Goal: Task Accomplishment & Management: Complete application form

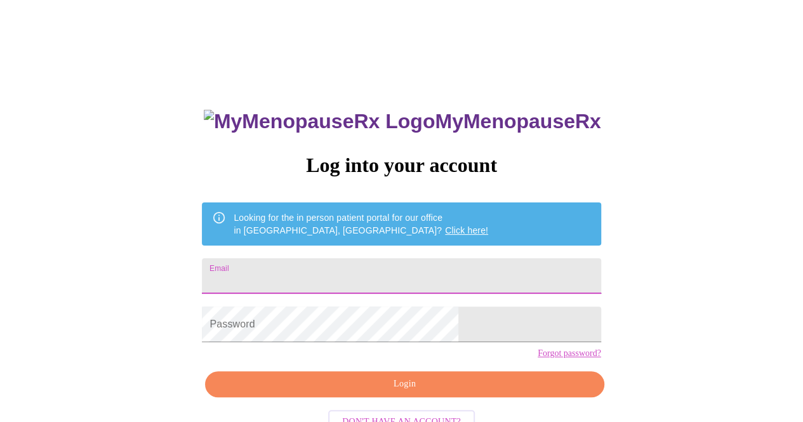
click at [382, 265] on input "Email" at bounding box center [401, 276] width 399 height 36
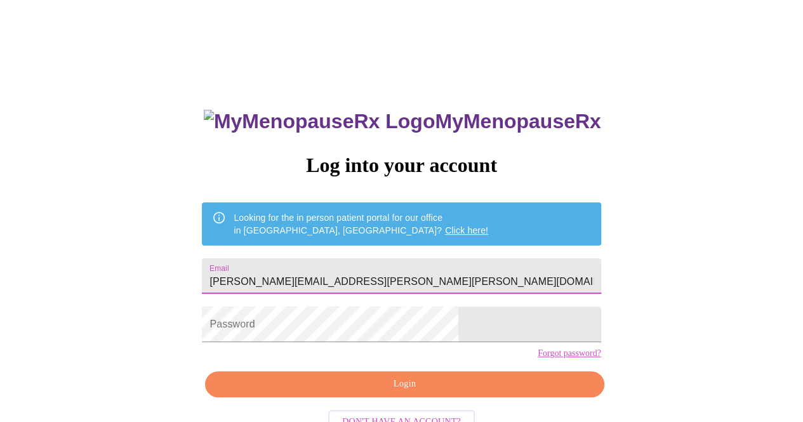
type input "[PERSON_NAME][EMAIL_ADDRESS][PERSON_NAME][PERSON_NAME][DOMAIN_NAME]"
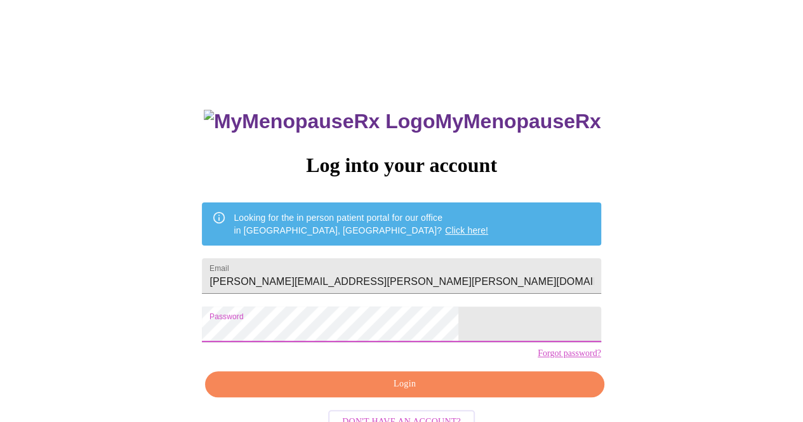
click at [414, 392] on span "Login" at bounding box center [404, 384] width 369 height 16
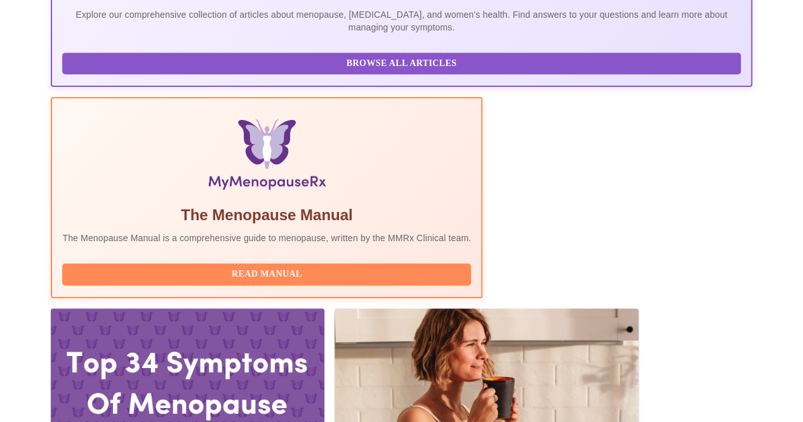
scroll to position [351, 0]
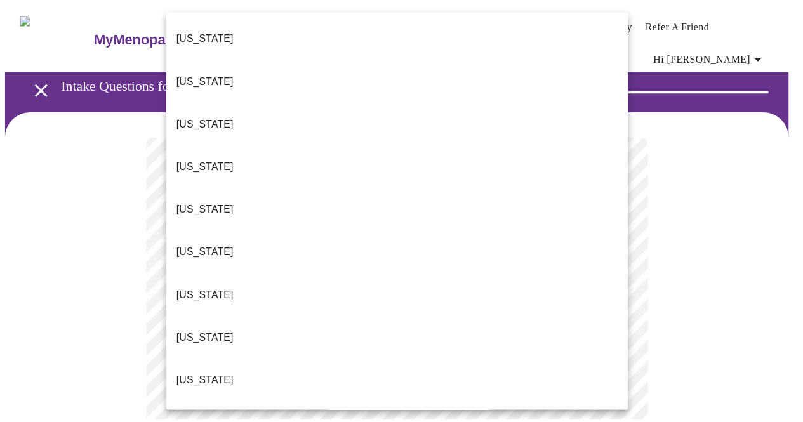
scroll to position [51, 0]
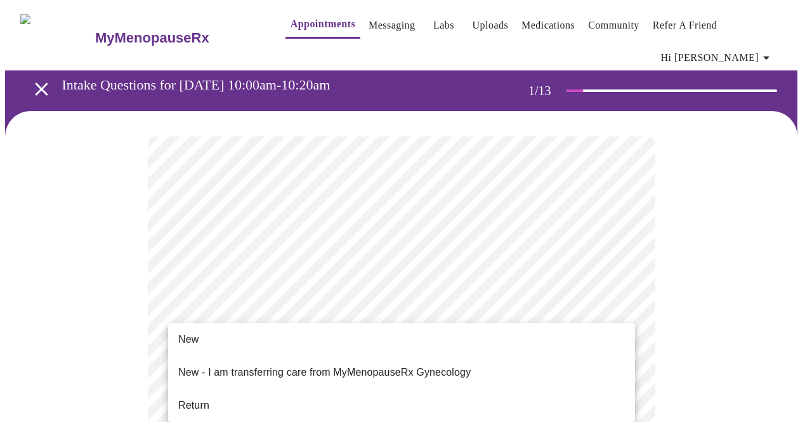
click at [402, 382] on li "New - I am transferring care from MyMenopauseRx Gynecology" at bounding box center [401, 372] width 467 height 43
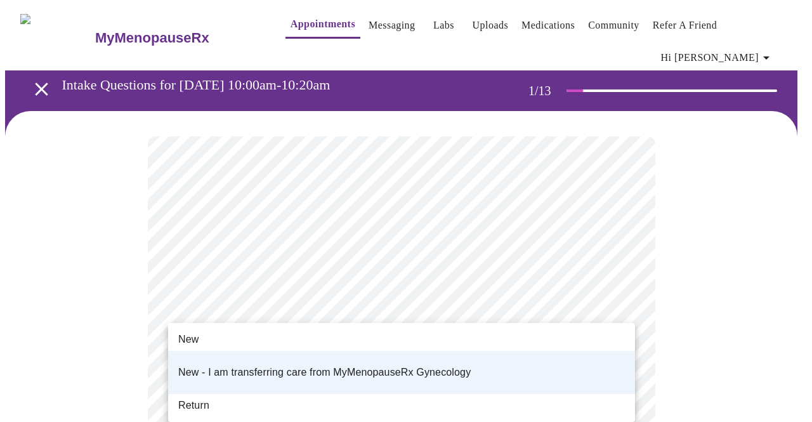
click at [376, 394] on li "Return" at bounding box center [401, 405] width 467 height 23
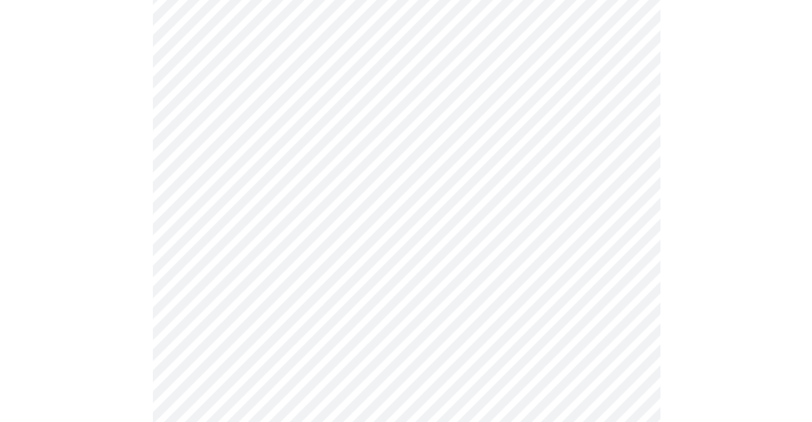
scroll to position [822, 0]
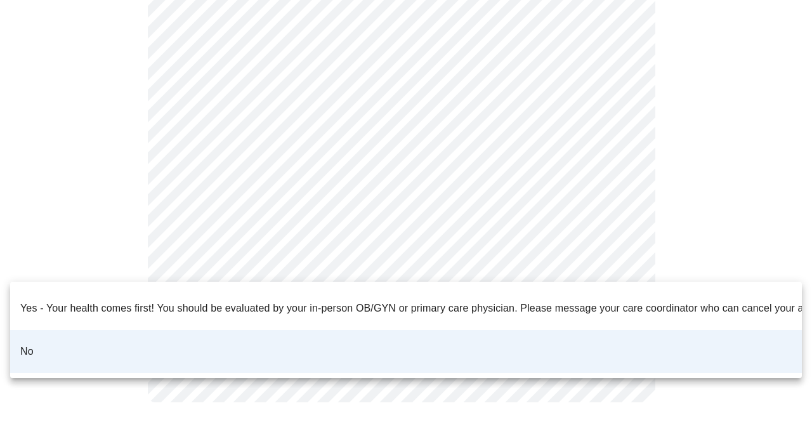
click at [207, 330] on li "No" at bounding box center [406, 351] width 792 height 43
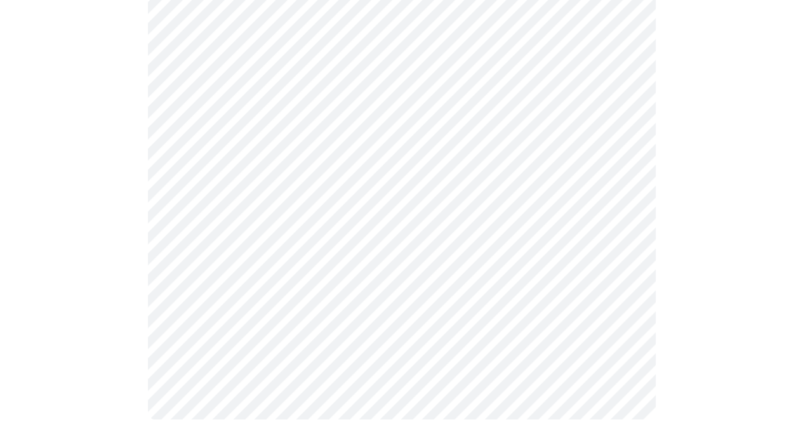
scroll to position [0, 0]
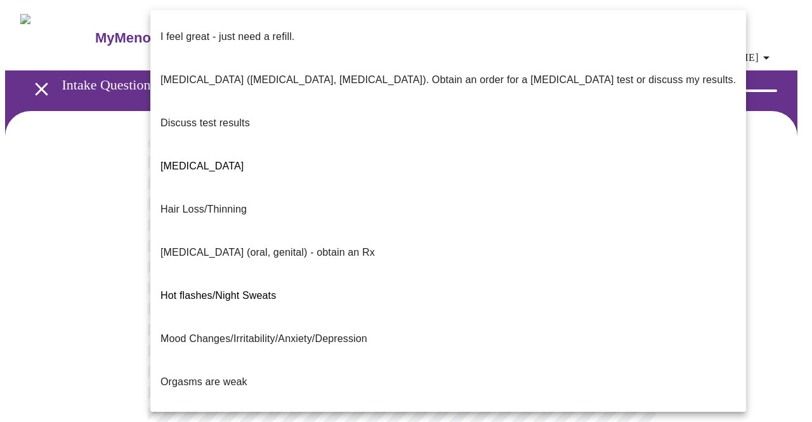
click at [371, 274] on li "Hot flashes/Night Sweats" at bounding box center [448, 295] width 596 height 43
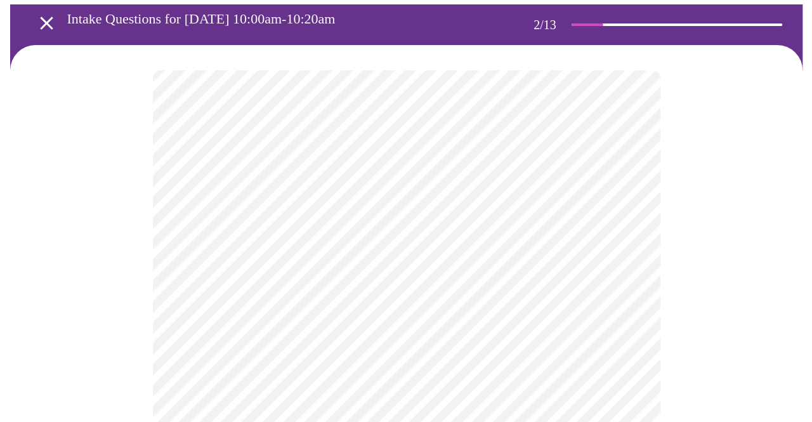
scroll to position [87, 0]
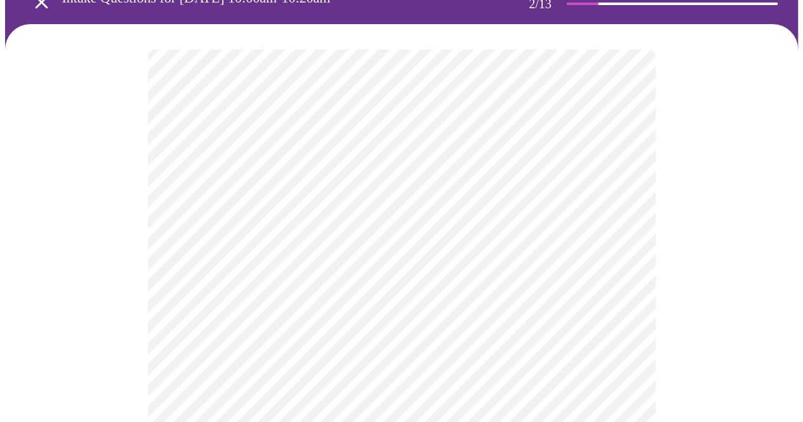
click at [416, 296] on body "MyMenopauseRx Appointments Messaging Labs Uploads Medications Community Refer a…" at bounding box center [401, 363] width 793 height 891
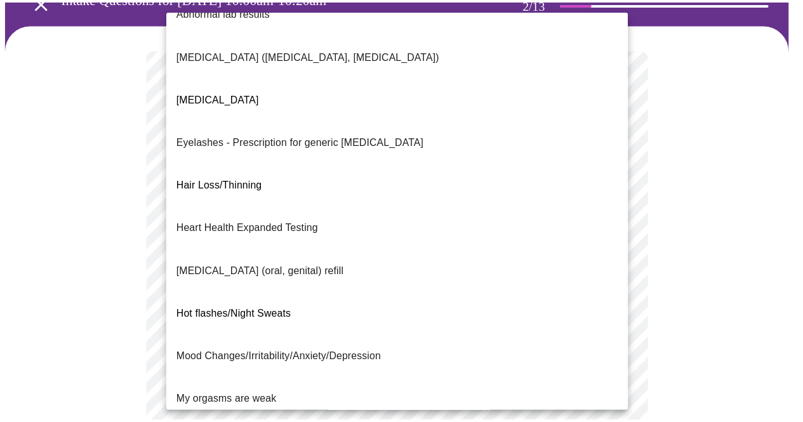
scroll to position [0, 0]
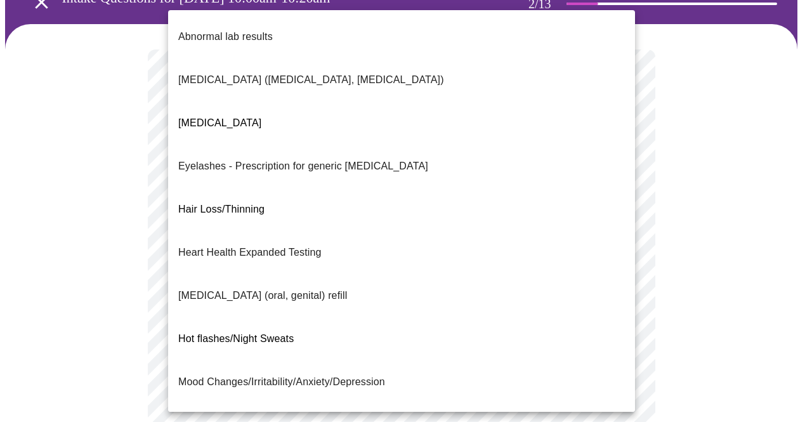
click at [244, 117] on span "Decreased libido" at bounding box center [219, 122] width 83 height 11
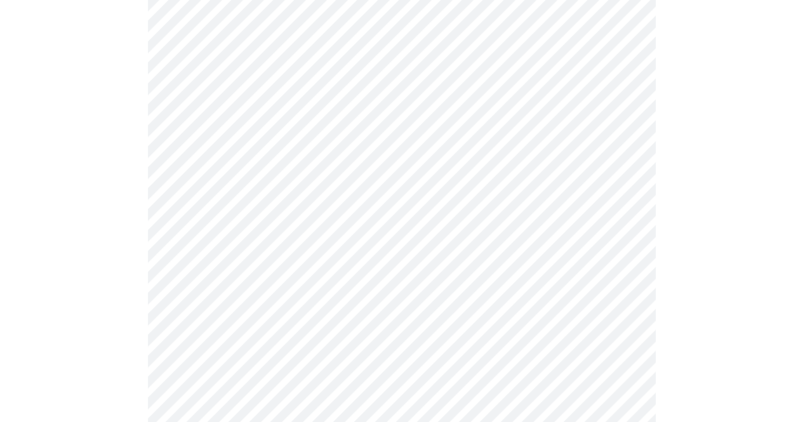
scroll to position [307, 0]
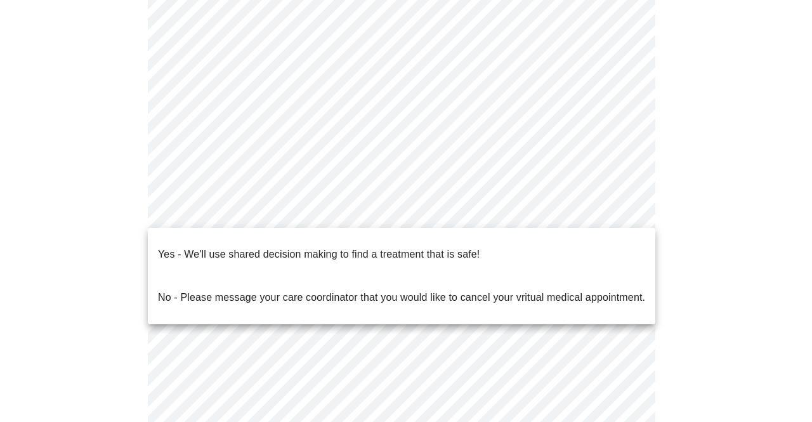
click at [401, 207] on body "MyMenopauseRx Appointments Messaging Labs Uploads Medications Community Refer a…" at bounding box center [406, 139] width 802 height 883
click at [300, 247] on p "Yes - We'll use shared decision making to find a treatment that is safe!" at bounding box center [319, 254] width 322 height 15
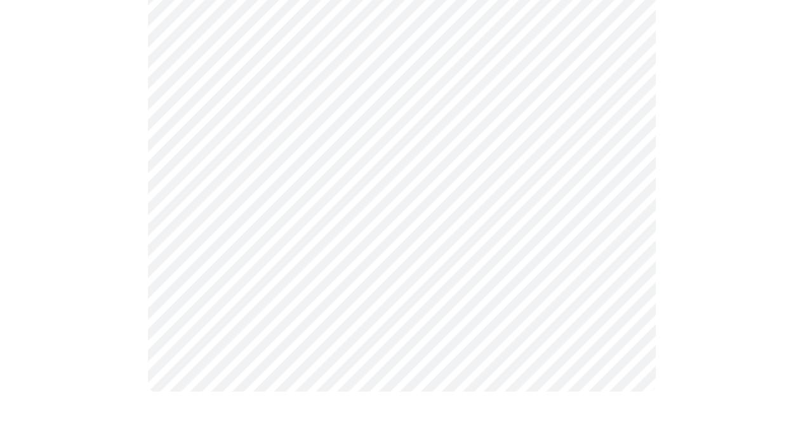
scroll to position [425, 0]
click at [86, 276] on div at bounding box center [401, 57] width 793 height 742
click at [729, 278] on div at bounding box center [401, 57] width 793 height 742
click at [110, 281] on div at bounding box center [401, 57] width 793 height 742
click at [802, 284] on html "MyMenopauseRx Appointments Messaging Labs Uploads Medications Community Refer a…" at bounding box center [401, 4] width 803 height 858
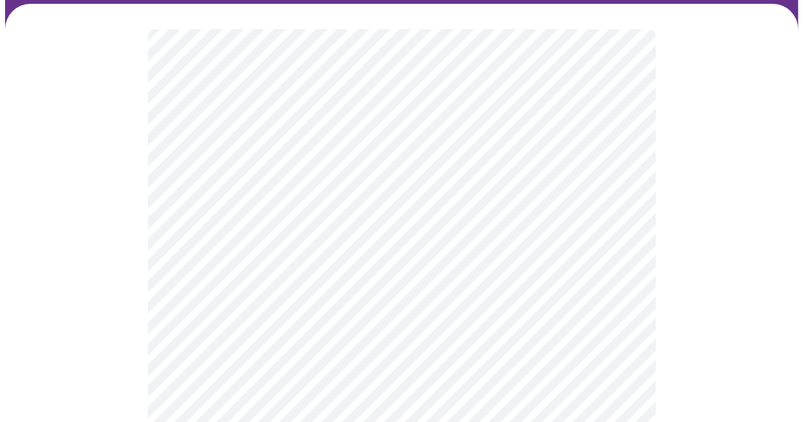
scroll to position [109, 0]
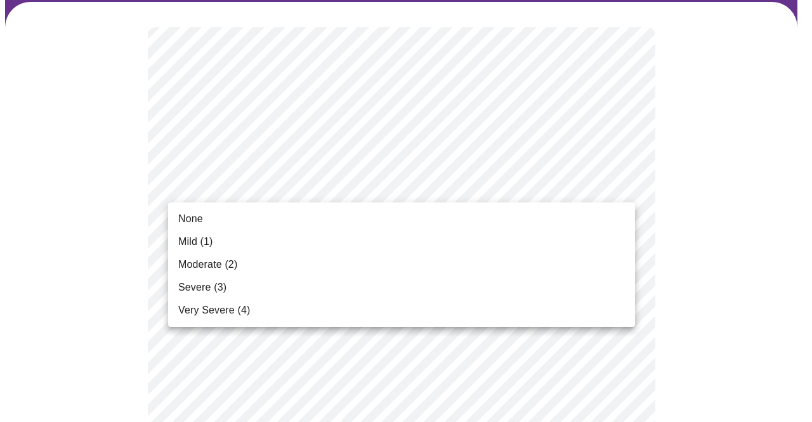
click at [215, 266] on span "Moderate (2)" at bounding box center [207, 264] width 59 height 15
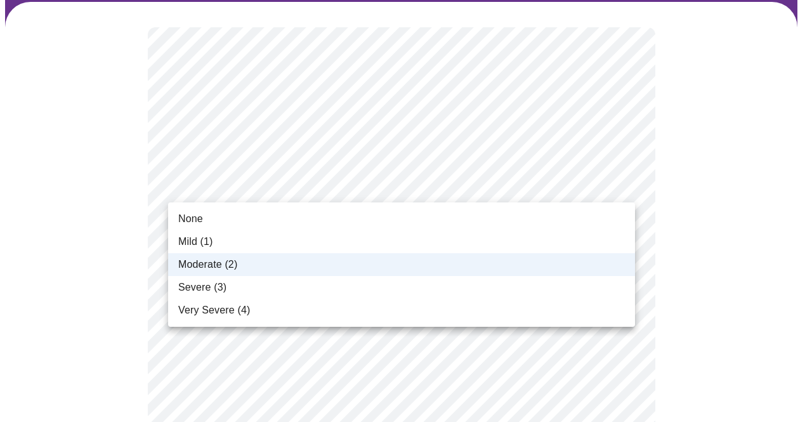
click at [217, 288] on span "Severe (3)" at bounding box center [202, 287] width 48 height 15
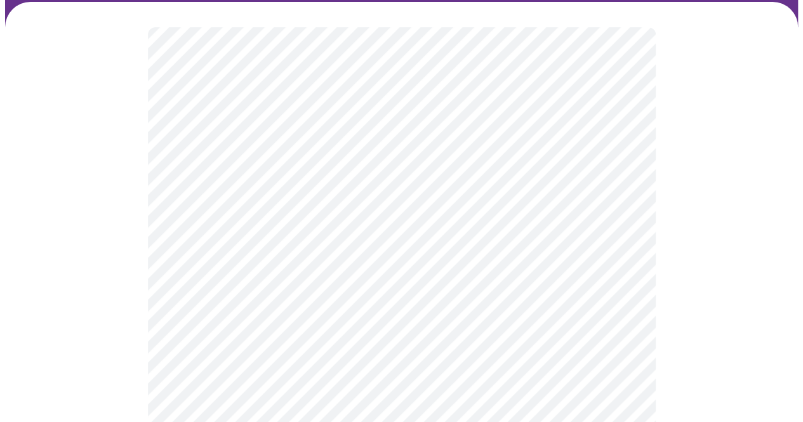
drag, startPoint x: 799, startPoint y: 63, endPoint x: 802, endPoint y: 78, distance: 15.6
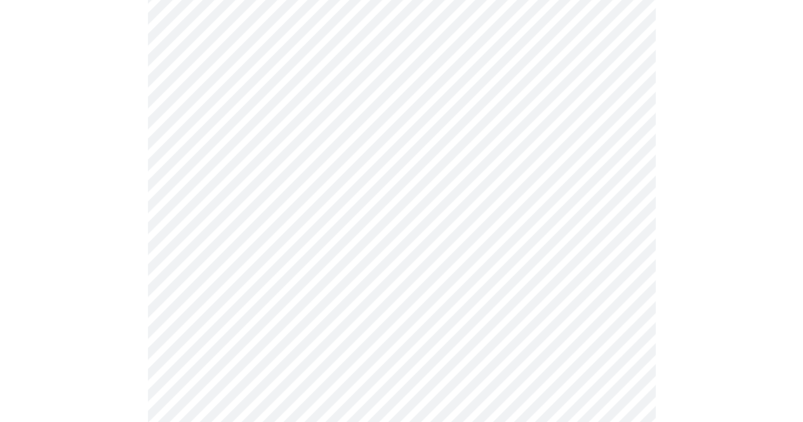
scroll to position [137, 0]
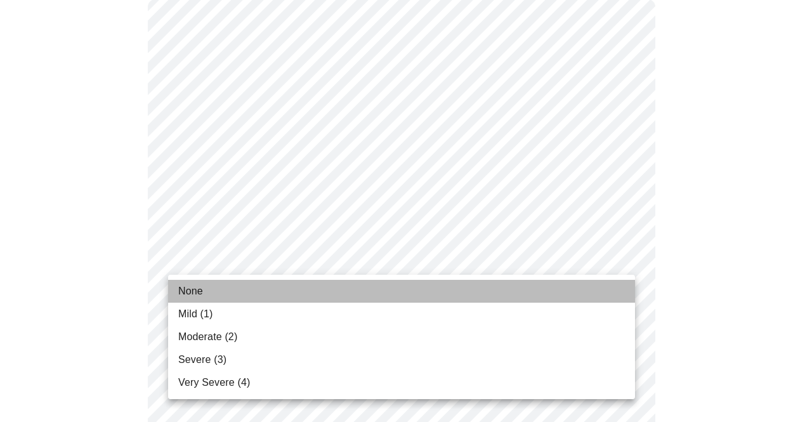
click at [210, 300] on li "None" at bounding box center [401, 291] width 467 height 23
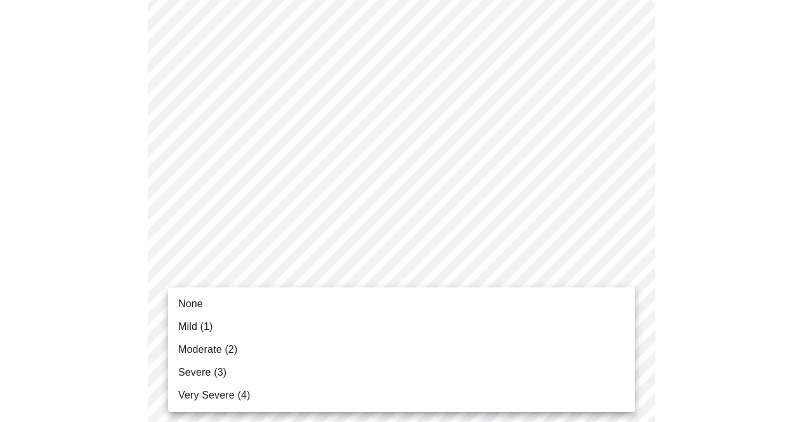
click at [303, 345] on li "Moderate (2)" at bounding box center [401, 349] width 467 height 23
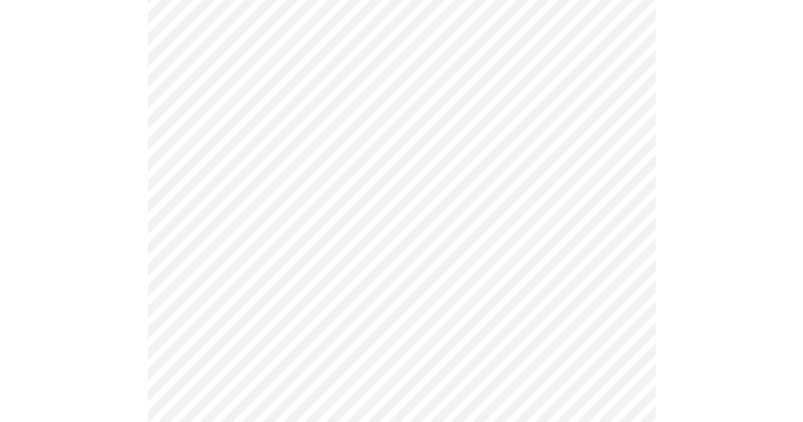
scroll to position [418, 0]
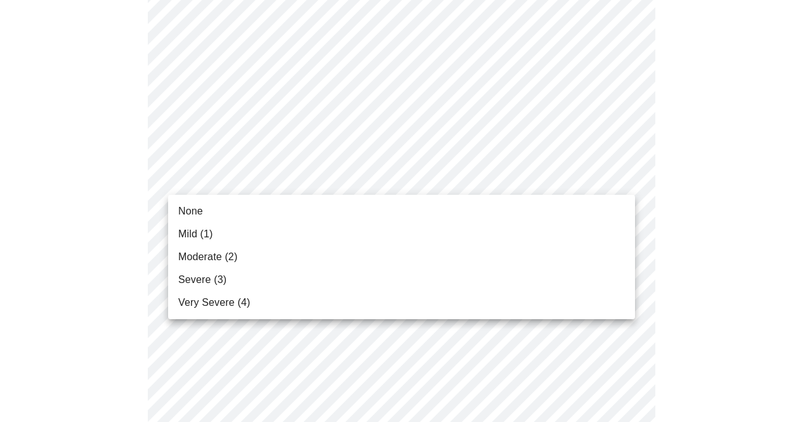
click at [355, 172] on body "MyMenopauseRx Appointments Messaging Labs Uploads Medications Community Refer a…" at bounding box center [406, 413] width 802 height 1653
click at [241, 232] on li "Mild (1)" at bounding box center [401, 234] width 467 height 23
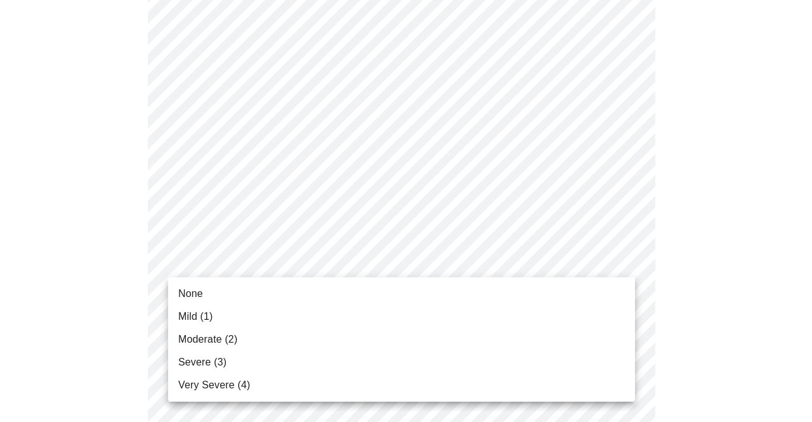
click at [295, 263] on body "MyMenopauseRx Appointments Messaging Labs Uploads Medications Community Refer a…" at bounding box center [406, 404] width 802 height 1635
click at [202, 318] on span "Mild (1)" at bounding box center [195, 316] width 35 height 15
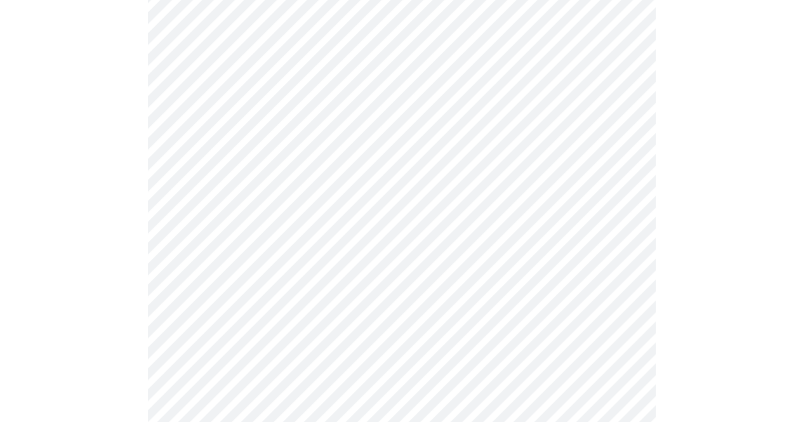
click at [427, 343] on body "MyMenopauseRx Appointments Messaging Labs Uploads Medications Community Refer a…" at bounding box center [401, 395] width 793 height 1617
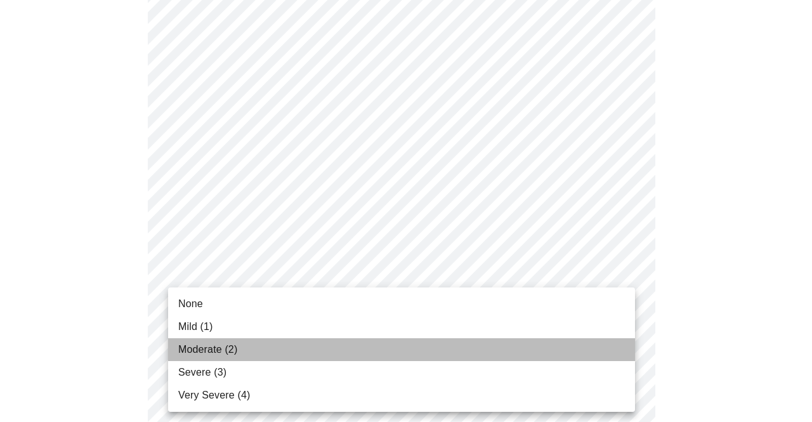
click at [260, 348] on li "Moderate (2)" at bounding box center [401, 349] width 467 height 23
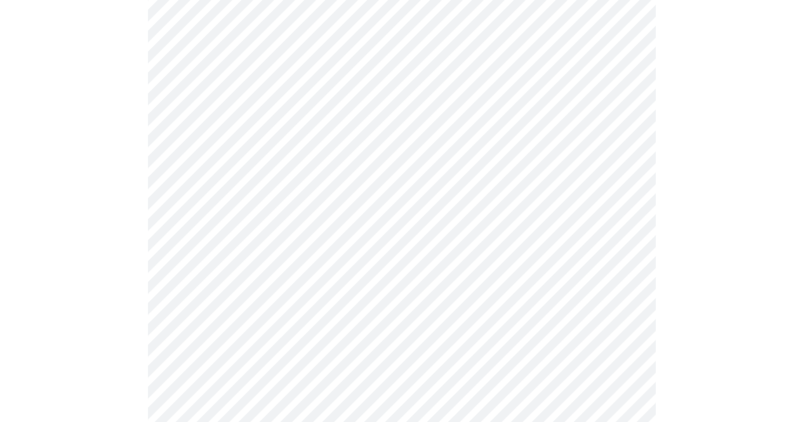
scroll to position [589, 0]
click at [498, 275] on body "MyMenopauseRx Appointments Messaging Labs Uploads Medications Community Refer a…" at bounding box center [401, 216] width 793 height 1600
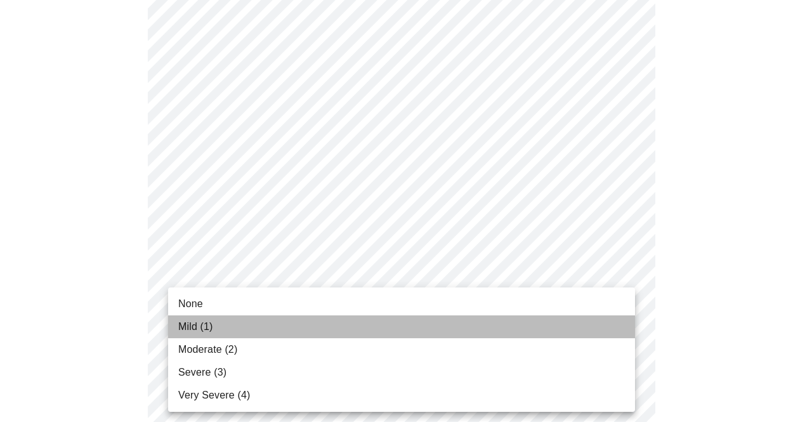
click at [232, 333] on li "Mild (1)" at bounding box center [401, 326] width 467 height 23
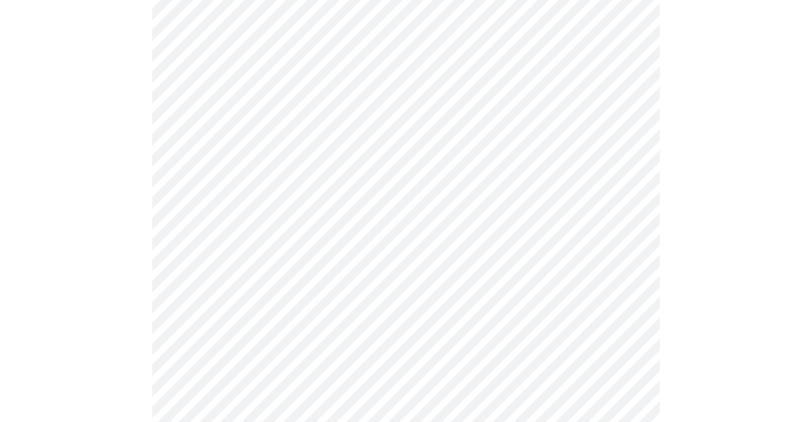
click at [406, 373] on body "MyMenopauseRx Appointments Messaging Labs Uploads Medications Community Refer a…" at bounding box center [406, 207] width 802 height 1582
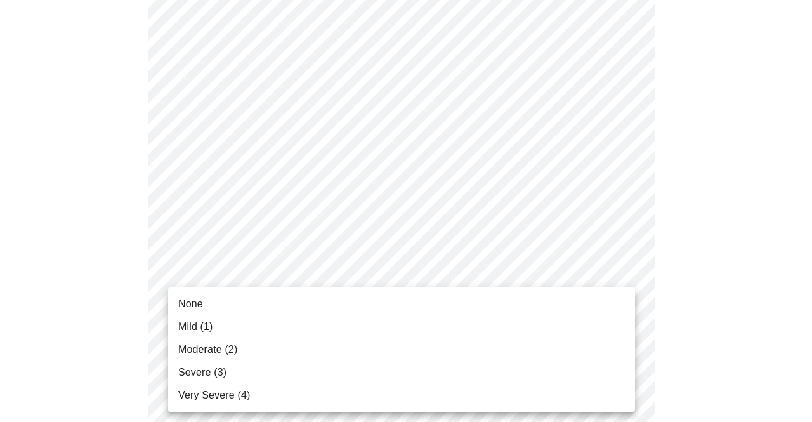
click at [253, 371] on li "Severe (3)" at bounding box center [401, 372] width 467 height 23
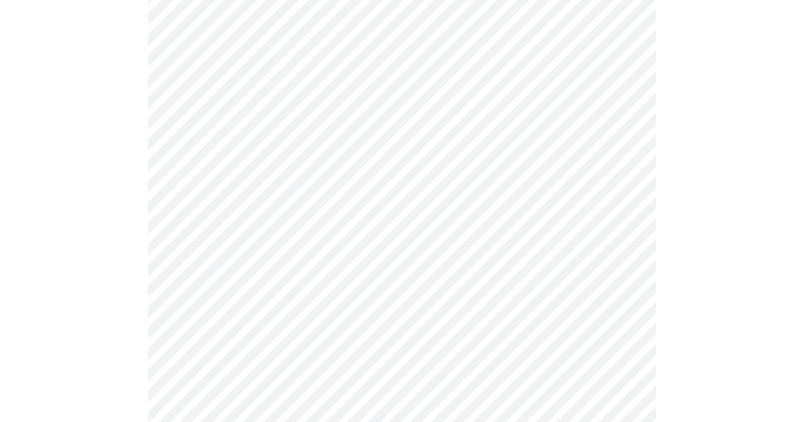
scroll to position [860, 0]
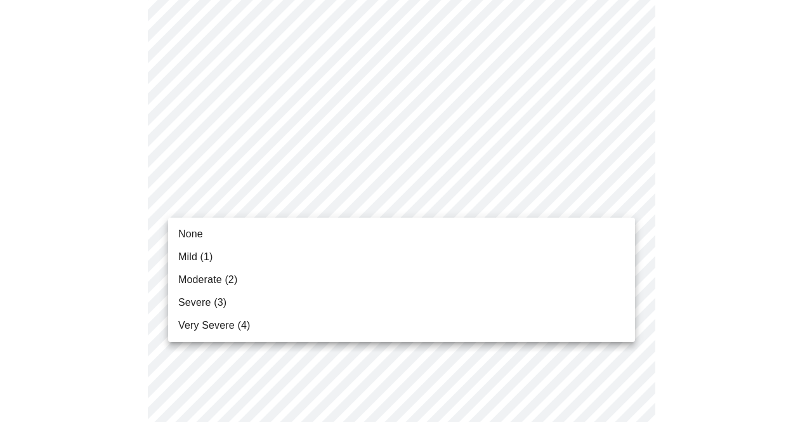
click at [225, 261] on li "Mild (1)" at bounding box center [401, 257] width 467 height 23
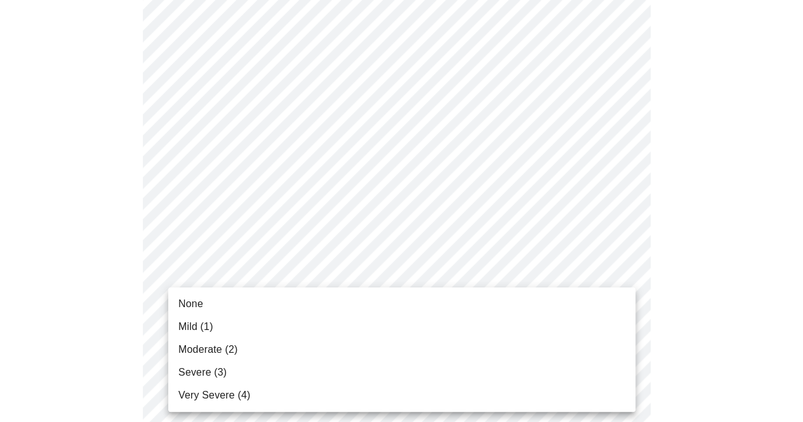
click at [377, 322] on li "Mild (1)" at bounding box center [401, 326] width 467 height 23
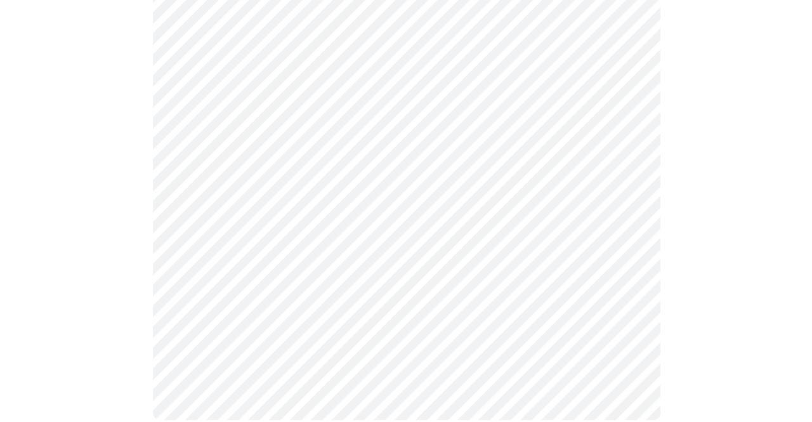
scroll to position [1086, 0]
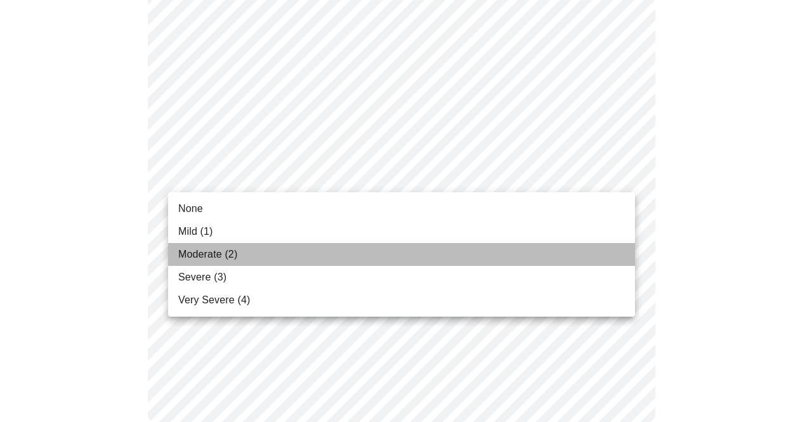
click at [253, 260] on li "Moderate (2)" at bounding box center [401, 254] width 467 height 23
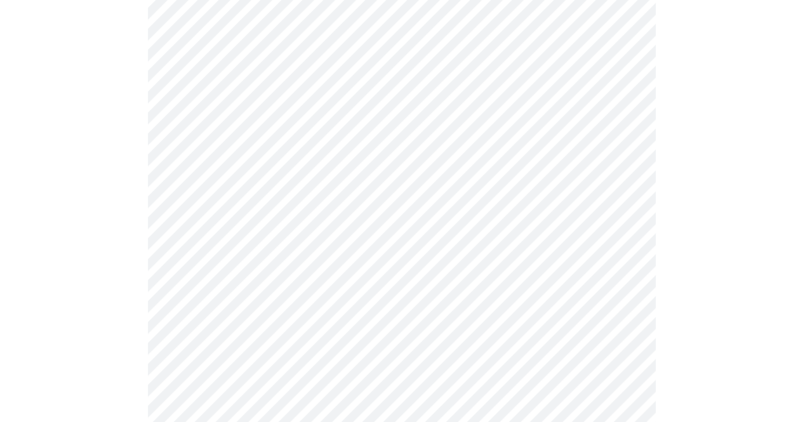
scroll to position [640, 0]
click at [437, 143] on body "MyMenopauseRx Appointments Messaging Labs Uploads Medications Community Refer a…" at bounding box center [401, -1] width 793 height 1269
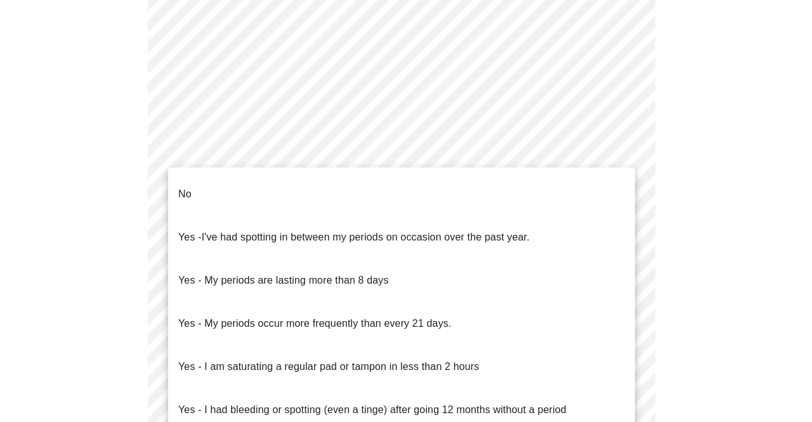
click at [199, 181] on li "No" at bounding box center [401, 194] width 467 height 43
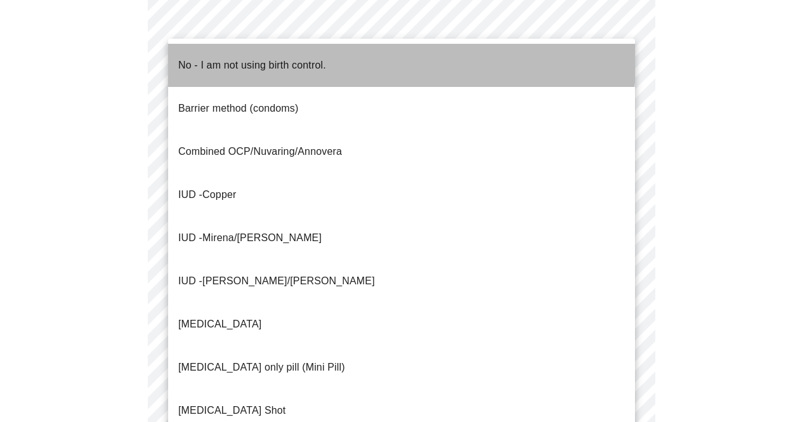
click at [232, 58] on p "No - I am not using birth control." at bounding box center [252, 65] width 148 height 15
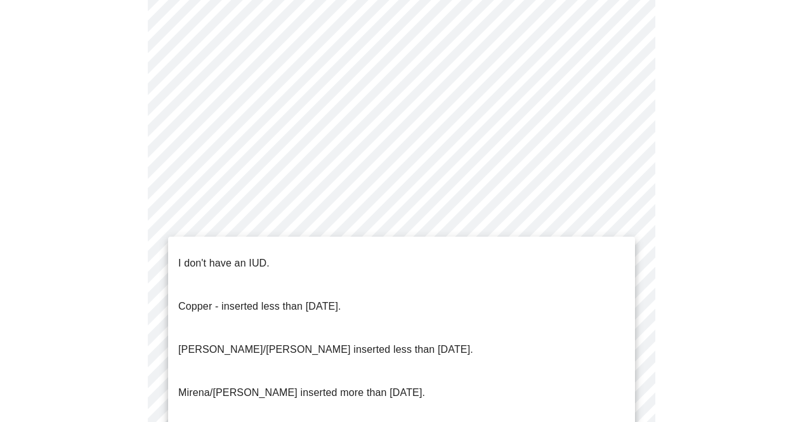
click at [224, 256] on p "I don't have an IUD." at bounding box center [223, 263] width 91 height 15
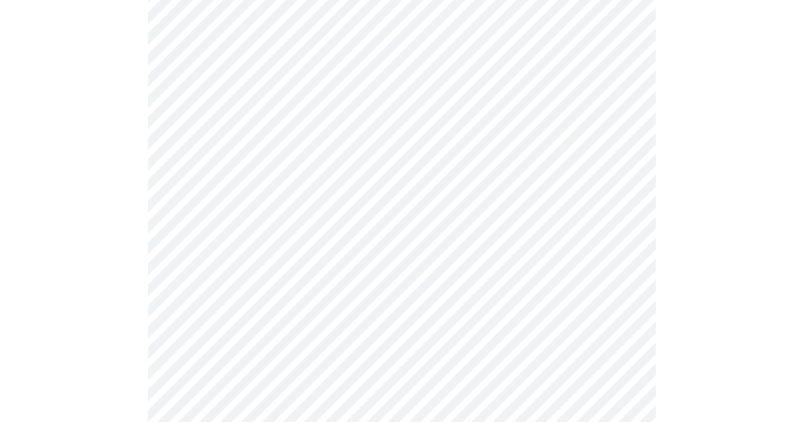
scroll to position [775, 0]
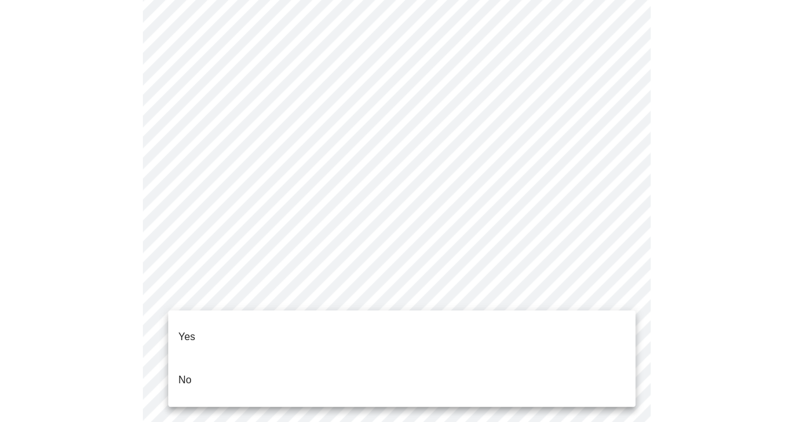
click at [552, 289] on div at bounding box center [406, 211] width 812 height 422
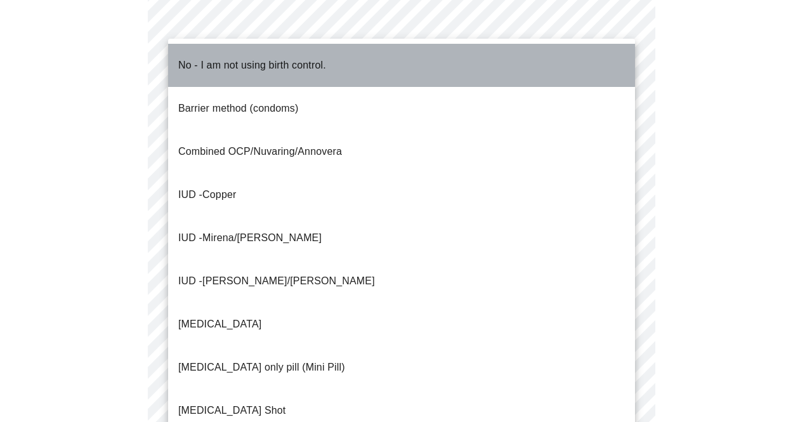
click at [325, 58] on p "No - I am not using birth control." at bounding box center [252, 65] width 148 height 15
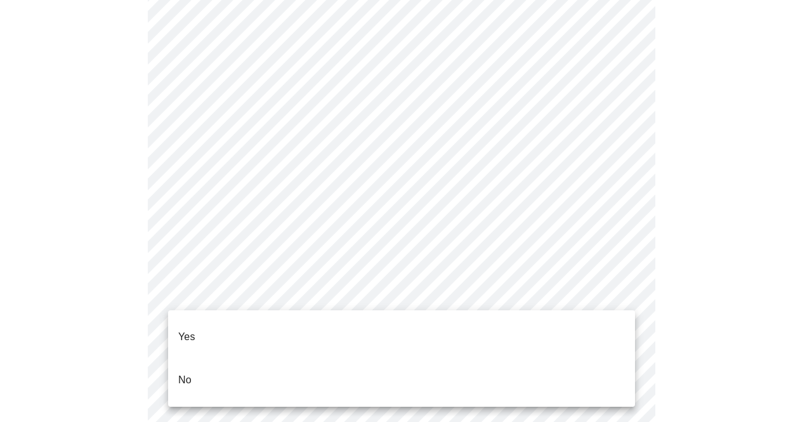
click at [281, 368] on li "No" at bounding box center [401, 380] width 467 height 43
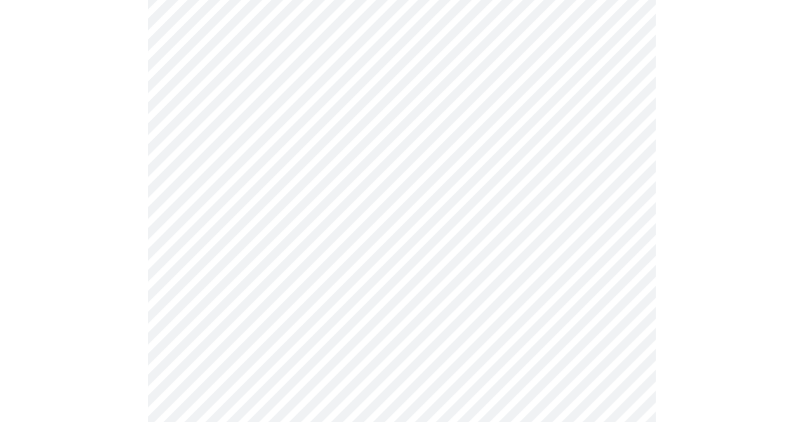
scroll to position [239, 0]
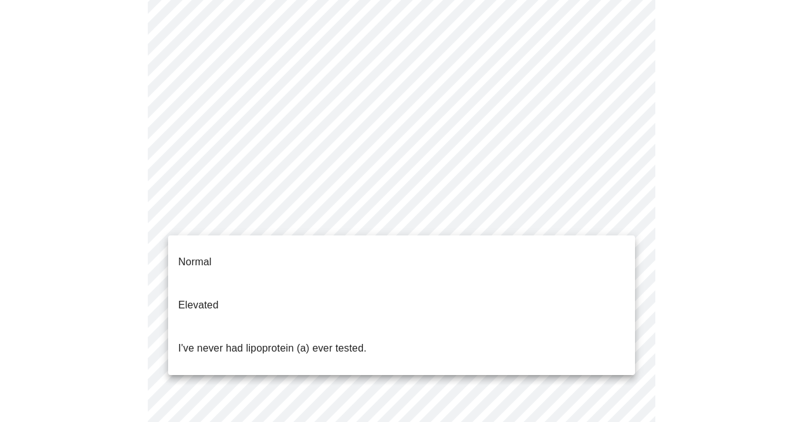
click at [585, 208] on body "MyMenopauseRx Appointments Messaging Labs Uploads Medications Community Refer a…" at bounding box center [406, 244] width 802 height 956
click at [573, 251] on li "Normal" at bounding box center [401, 262] width 467 height 43
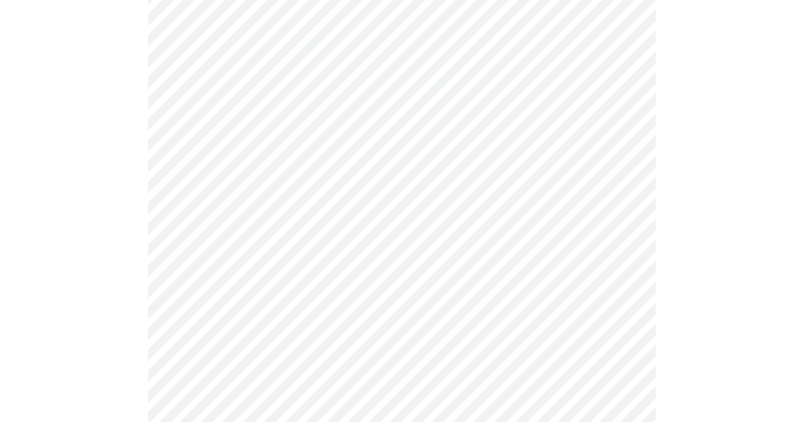
scroll to position [285, 0]
click at [616, 178] on body "MyMenopauseRx Appointments Messaging Labs Uploads Medications Community Refer a…" at bounding box center [401, 194] width 793 height 948
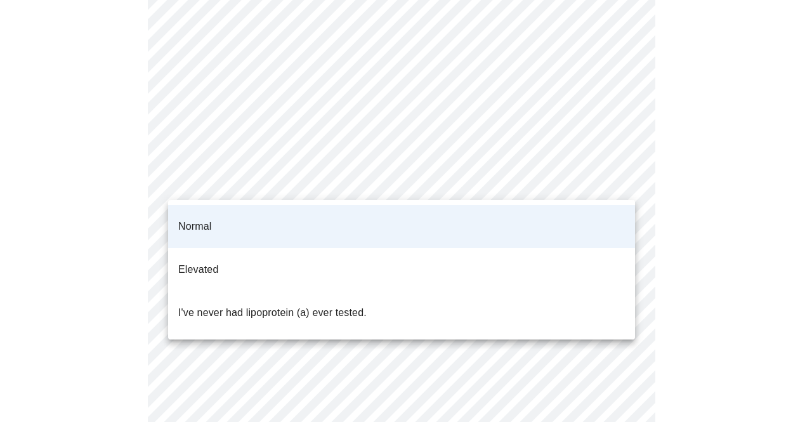
click at [435, 291] on li "I've never had lipoprotein (a) ever tested." at bounding box center [401, 312] width 467 height 43
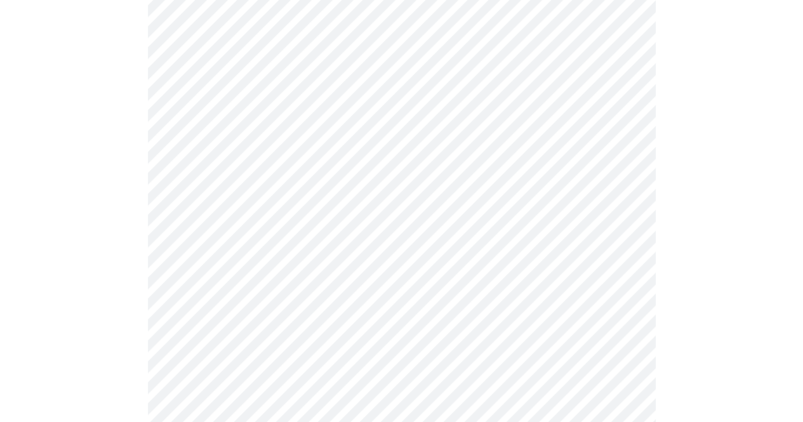
scroll to position [3319, 0]
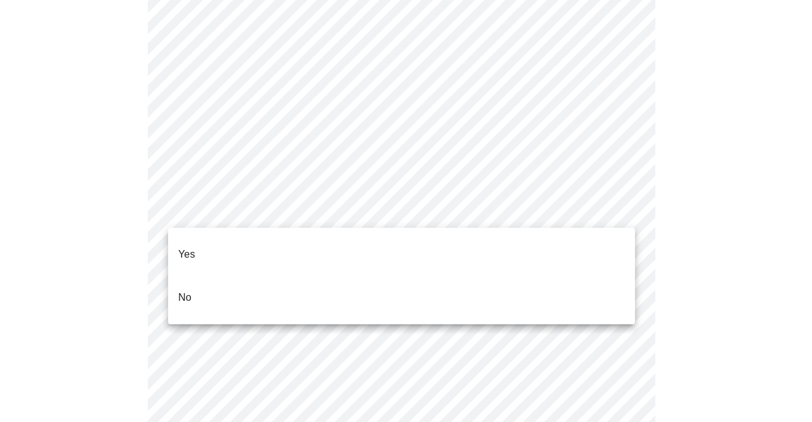
click at [257, 278] on li "No" at bounding box center [401, 297] width 467 height 43
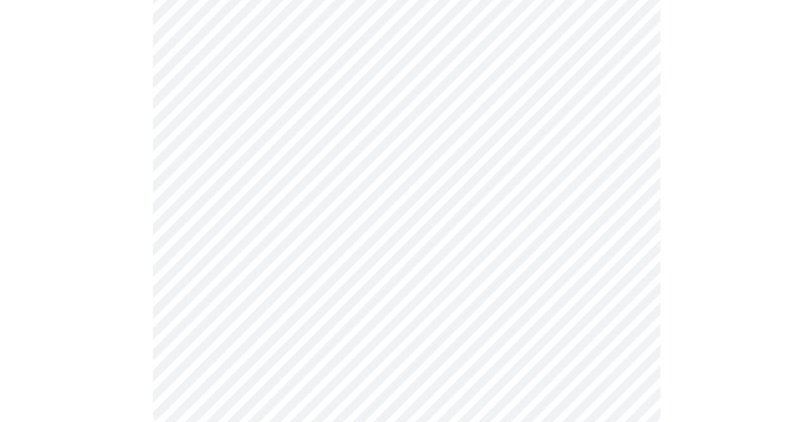
scroll to position [1232, 0]
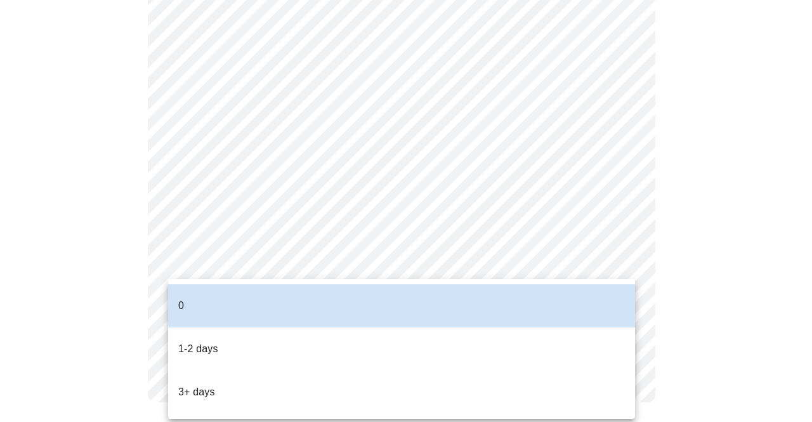
click at [239, 328] on li "1-2 days" at bounding box center [401, 349] width 467 height 43
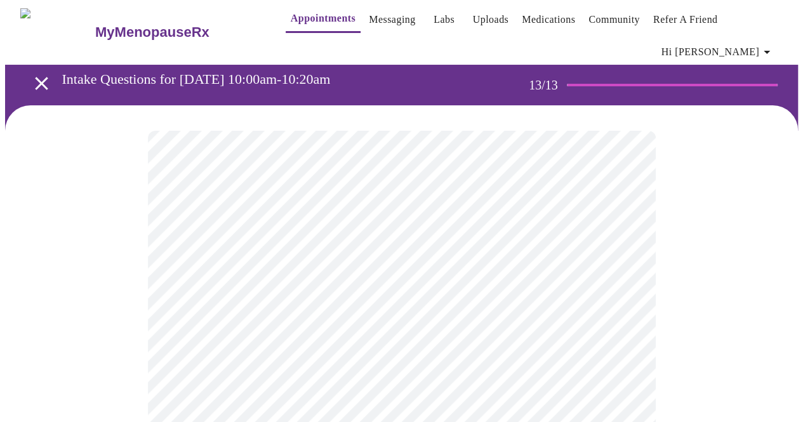
scroll to position [0, 0]
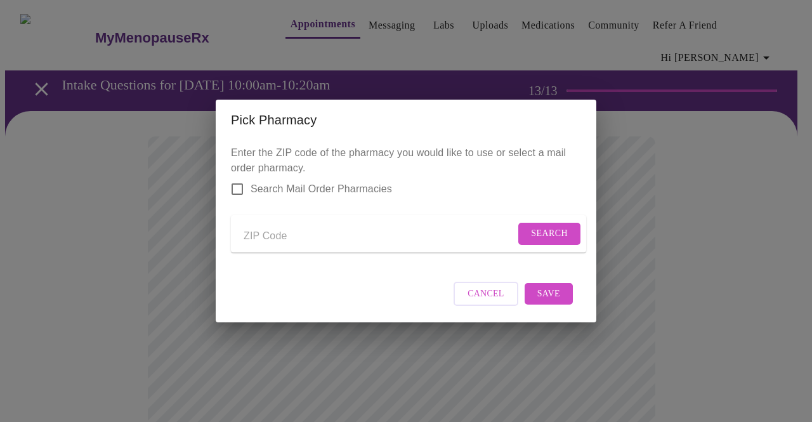
click at [482, 302] on span "Cancel" at bounding box center [486, 294] width 37 height 16
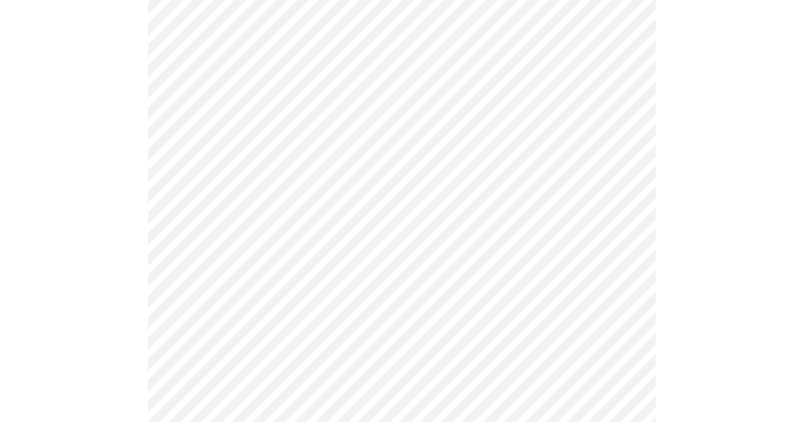
scroll to position [1231, 0]
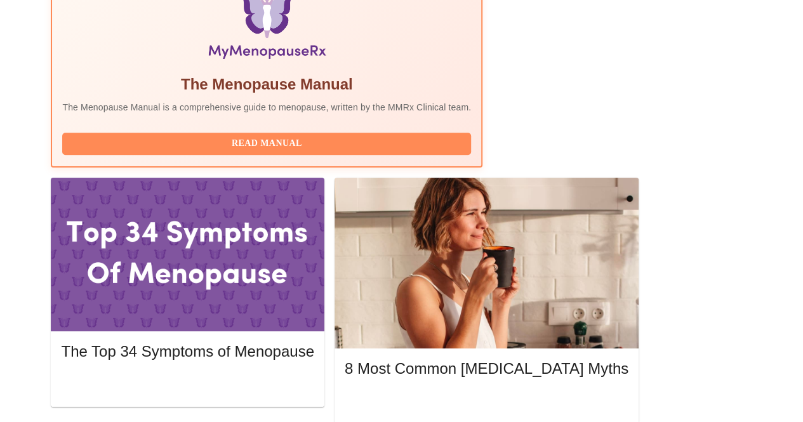
scroll to position [523, 0]
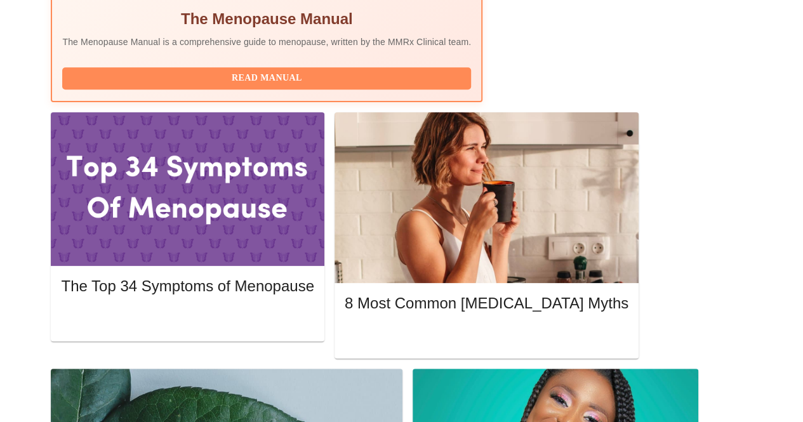
drag, startPoint x: 796, startPoint y: 288, endPoint x: 804, endPoint y: 248, distance: 40.7
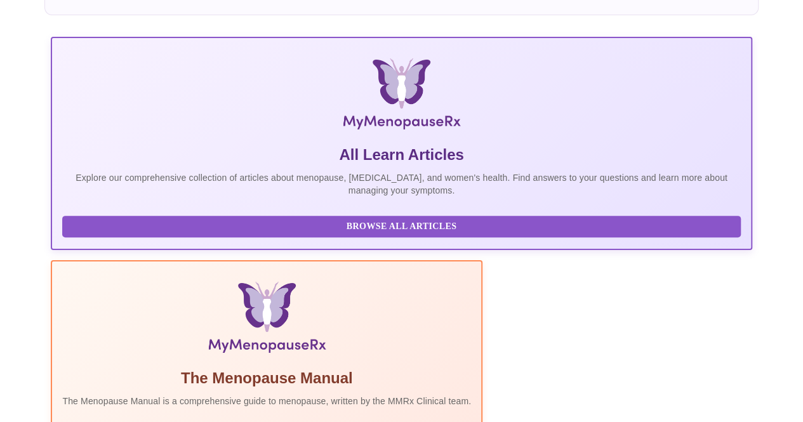
scroll to position [0, 0]
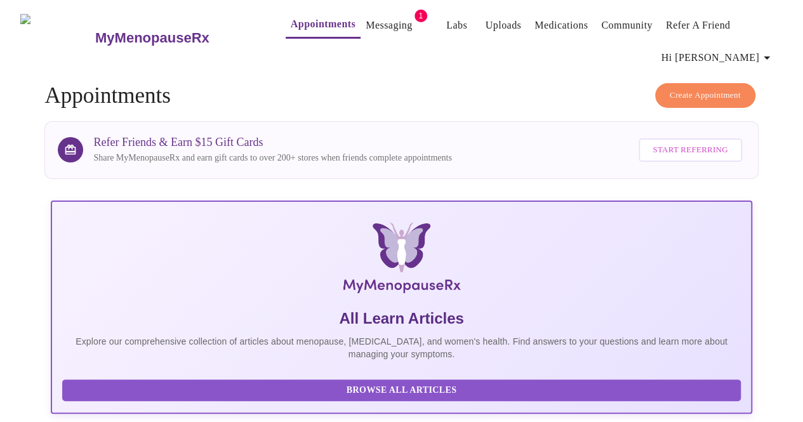
click at [366, 23] on link "Messaging" at bounding box center [389, 26] width 46 height 18
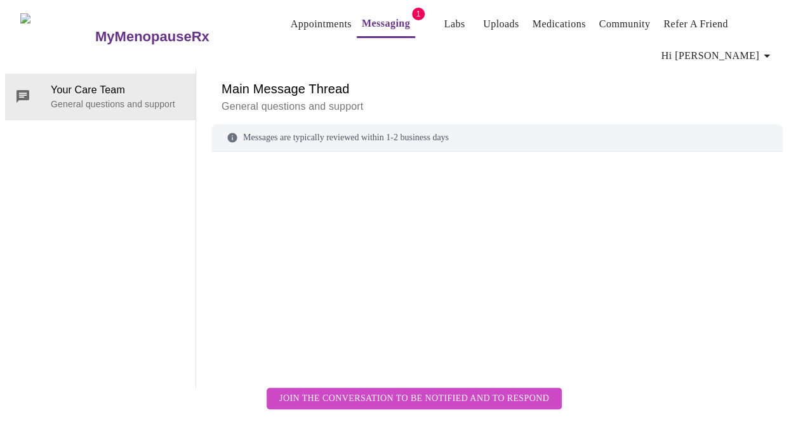
scroll to position [63, 0]
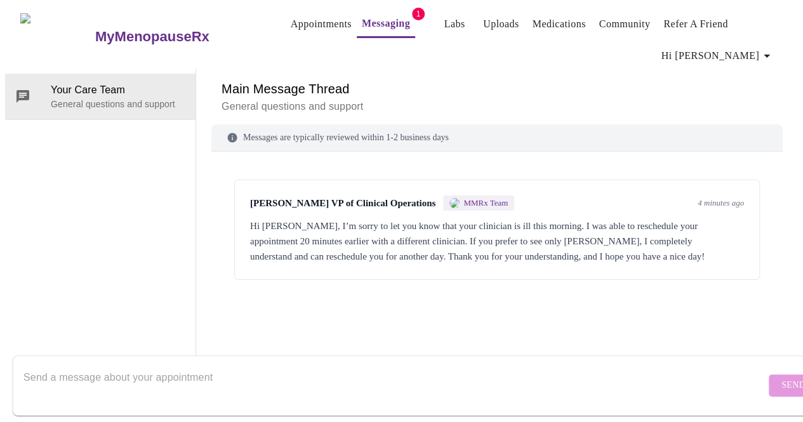
click at [273, 365] on textarea "Send a message about your appointment" at bounding box center [394, 385] width 742 height 41
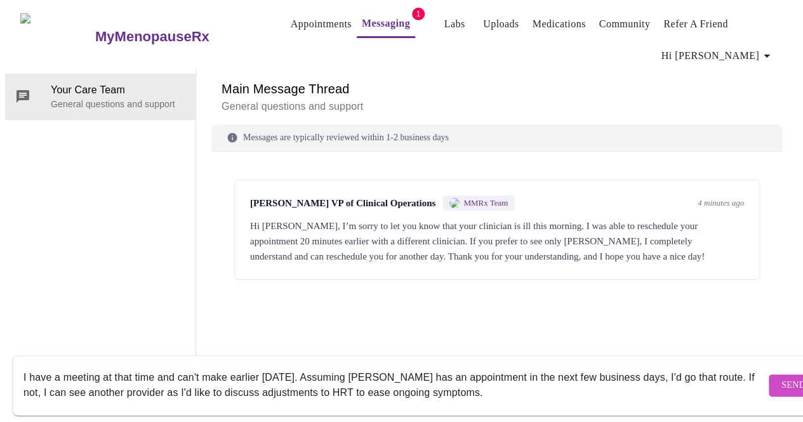
type textarea "I have a meeting at that time and can't make earlier [DATE]. Assuming [PERSON_N…"
click at [781, 378] on span "Send" at bounding box center [793, 386] width 24 height 16
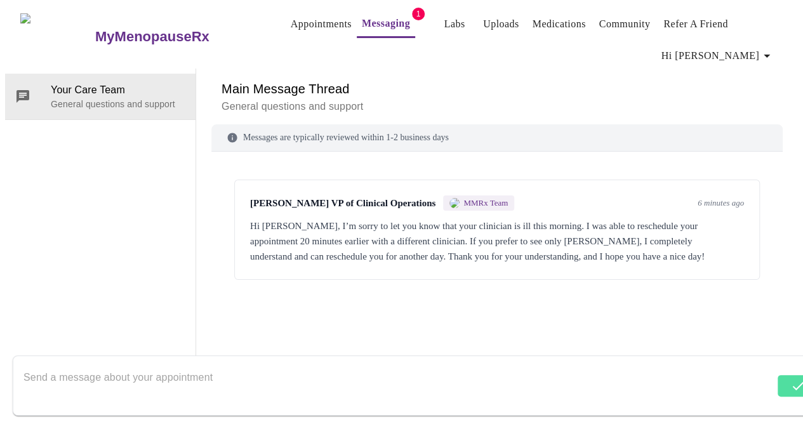
scroll to position [17, 0]
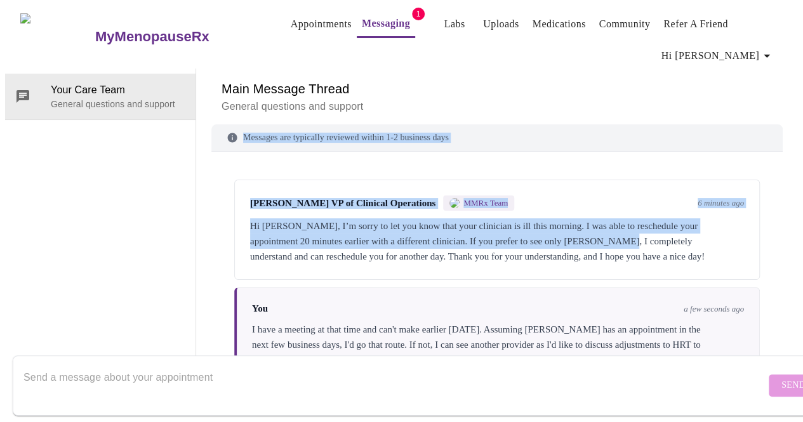
drag, startPoint x: 802, startPoint y: 154, endPoint x: 804, endPoint y: 39, distance: 115.5
click at [802, 39] on html "MyMenopauseRx Appointments Messaging 1 Labs Uploads Medications Community Refer…" at bounding box center [401, 196] width 803 height 393
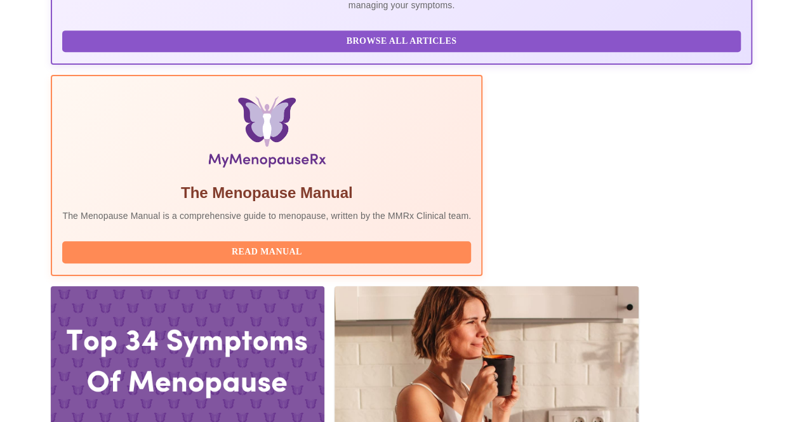
scroll to position [386, 0]
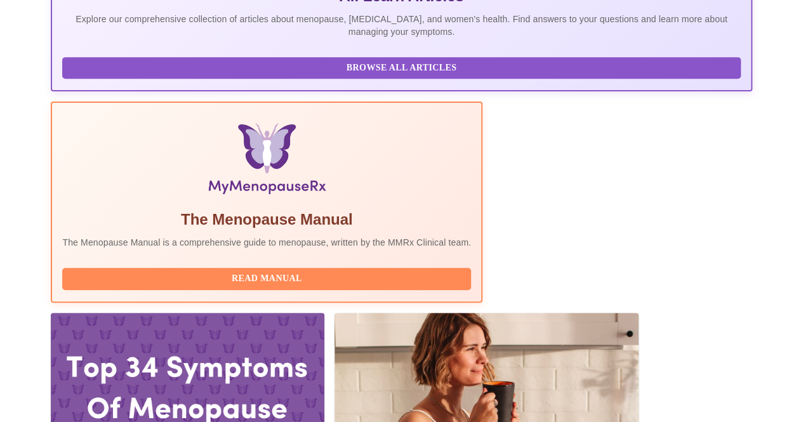
scroll to position [321, 0]
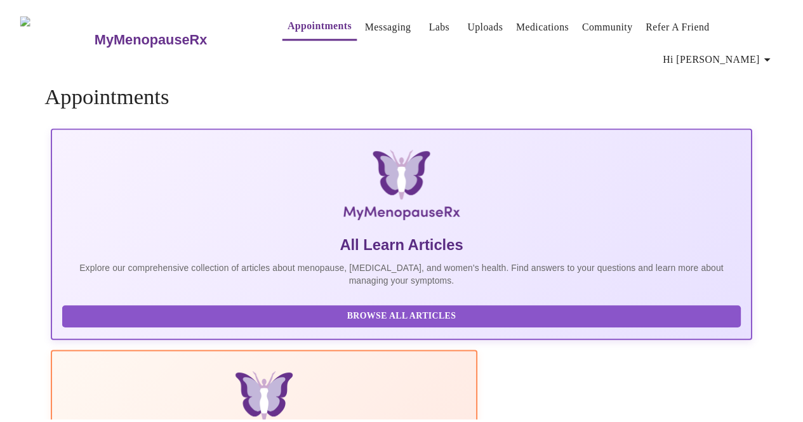
scroll to position [36, 0]
